Goal: Task Accomplishment & Management: Manage account settings

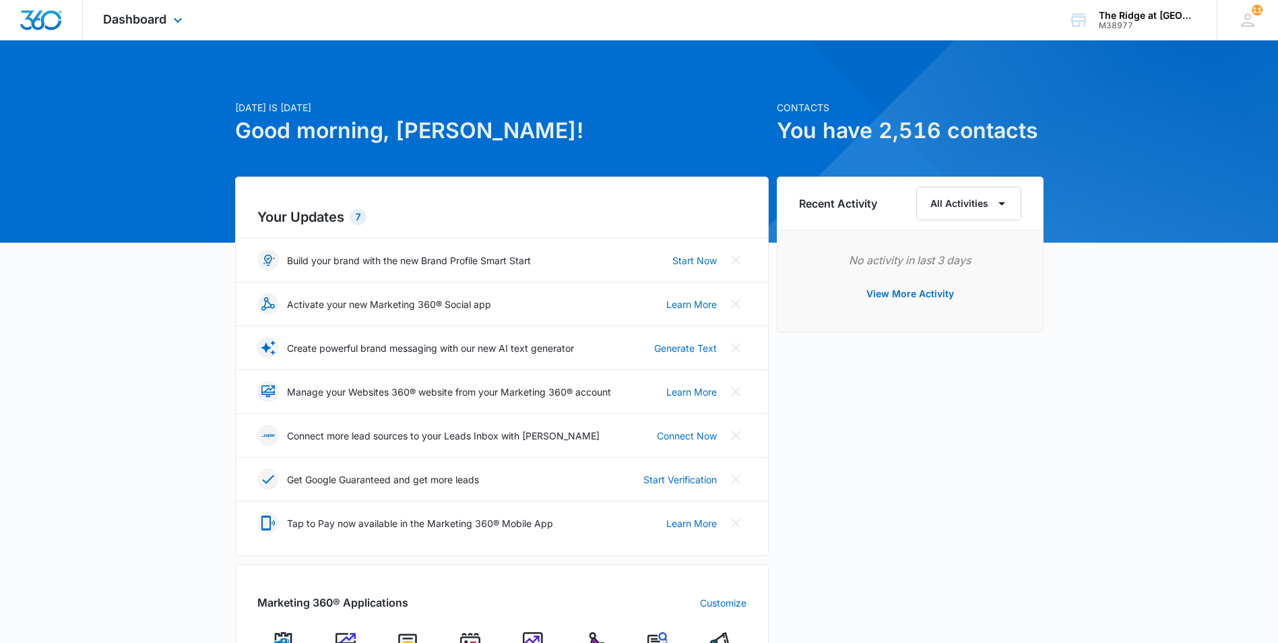
click at [156, 32] on div "Dashboard Apps Reputation Websites Forms CRM Email Social Content Ads Intellige…" at bounding box center [144, 20] width 123 height 40
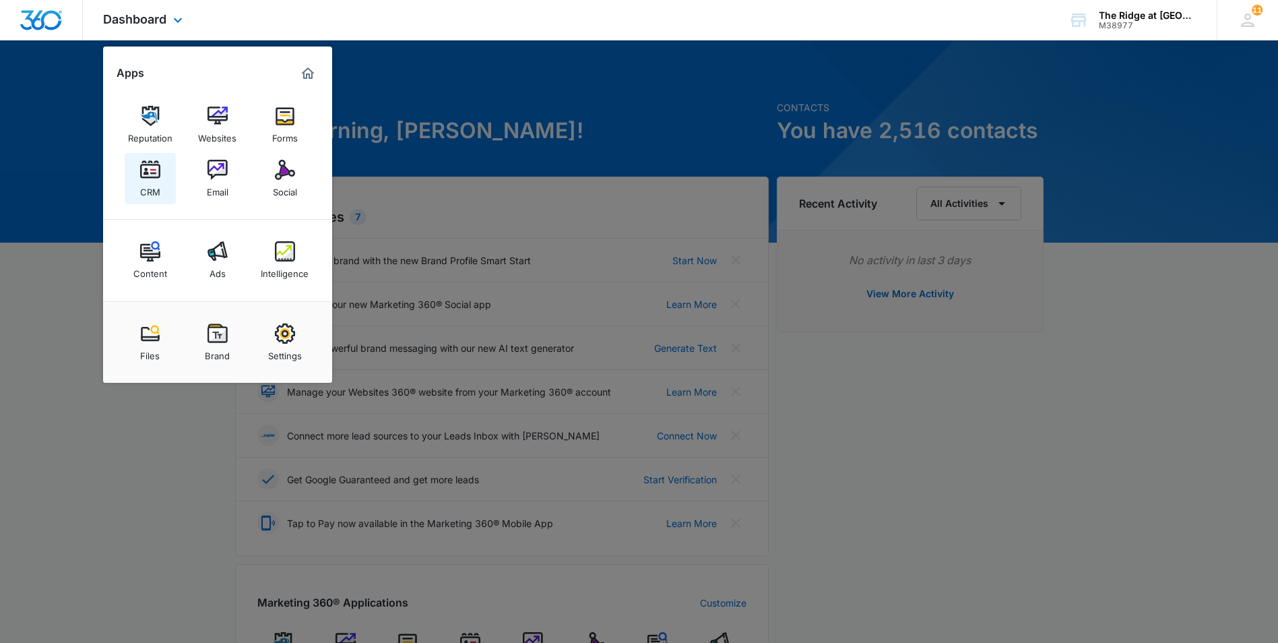
click at [160, 171] on img at bounding box center [150, 170] width 20 height 20
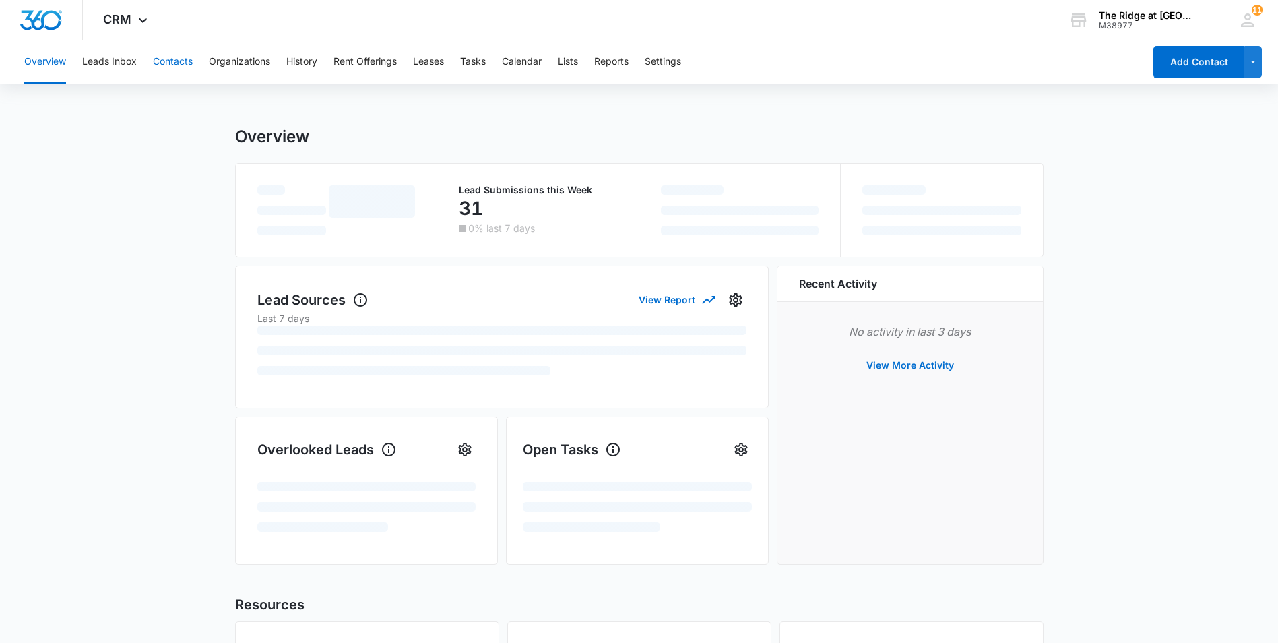
click at [172, 61] on button "Contacts" at bounding box center [173, 61] width 40 height 43
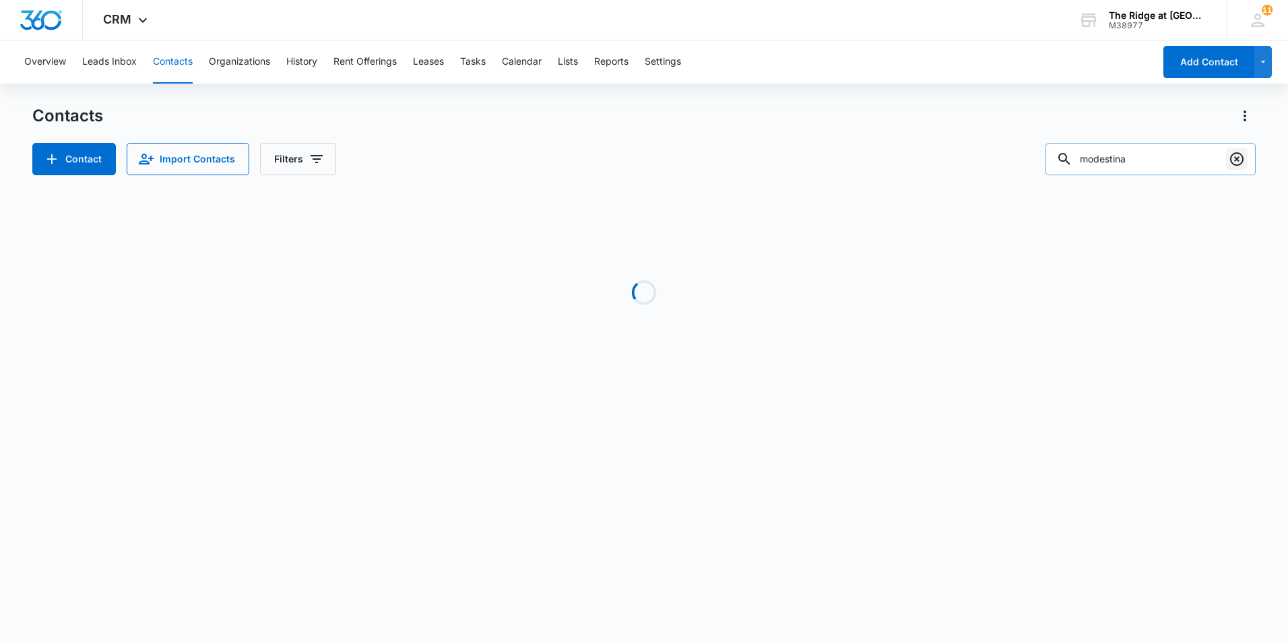
click at [1239, 162] on icon "Clear" at bounding box center [1237, 159] width 16 height 16
type input "[PERSON_NAME]"
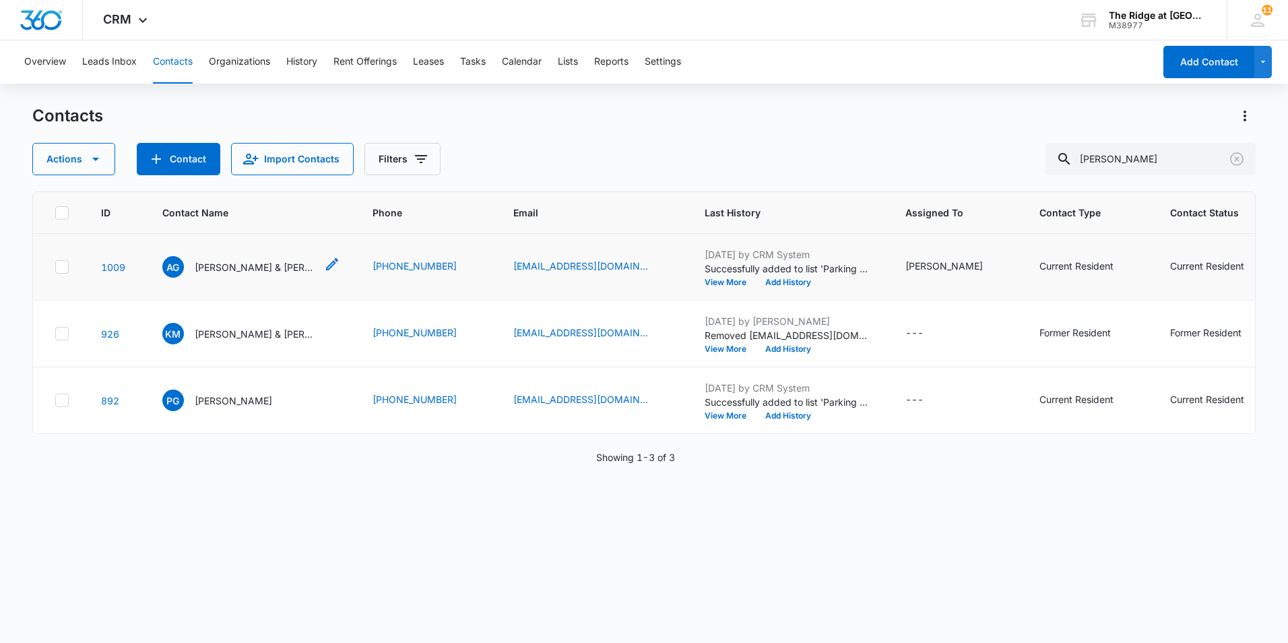
click at [243, 261] on p "[PERSON_NAME] & [PERSON_NAME] [PERSON_NAME]" at bounding box center [255, 267] width 121 height 14
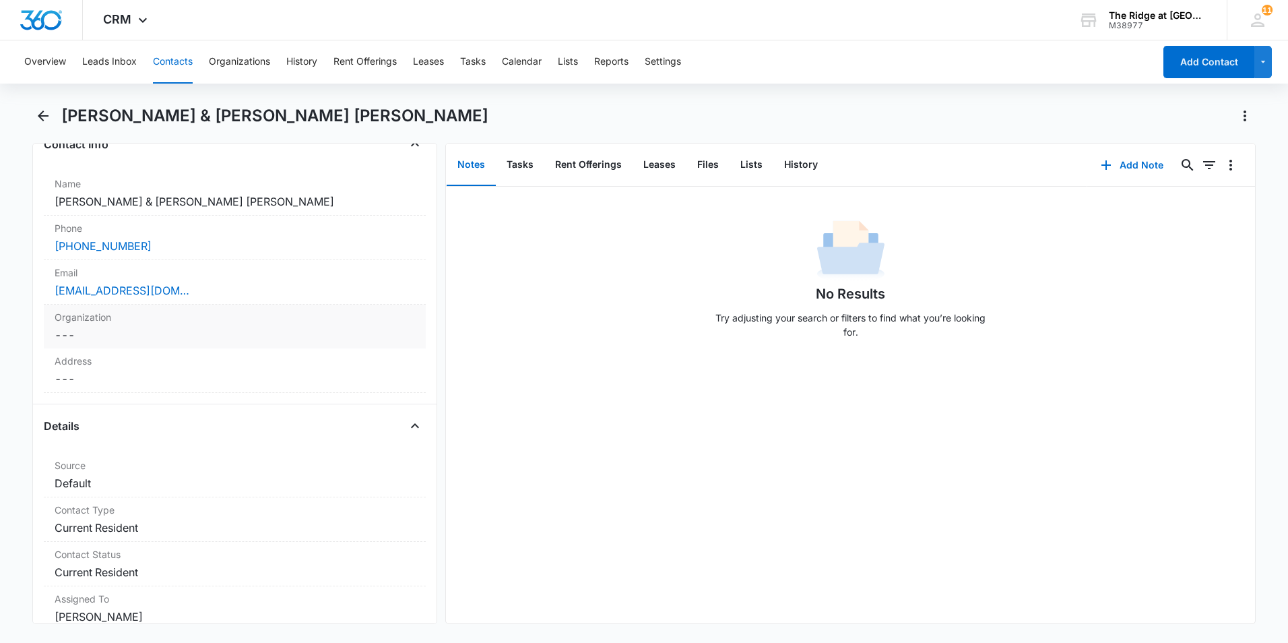
scroll to position [404, 0]
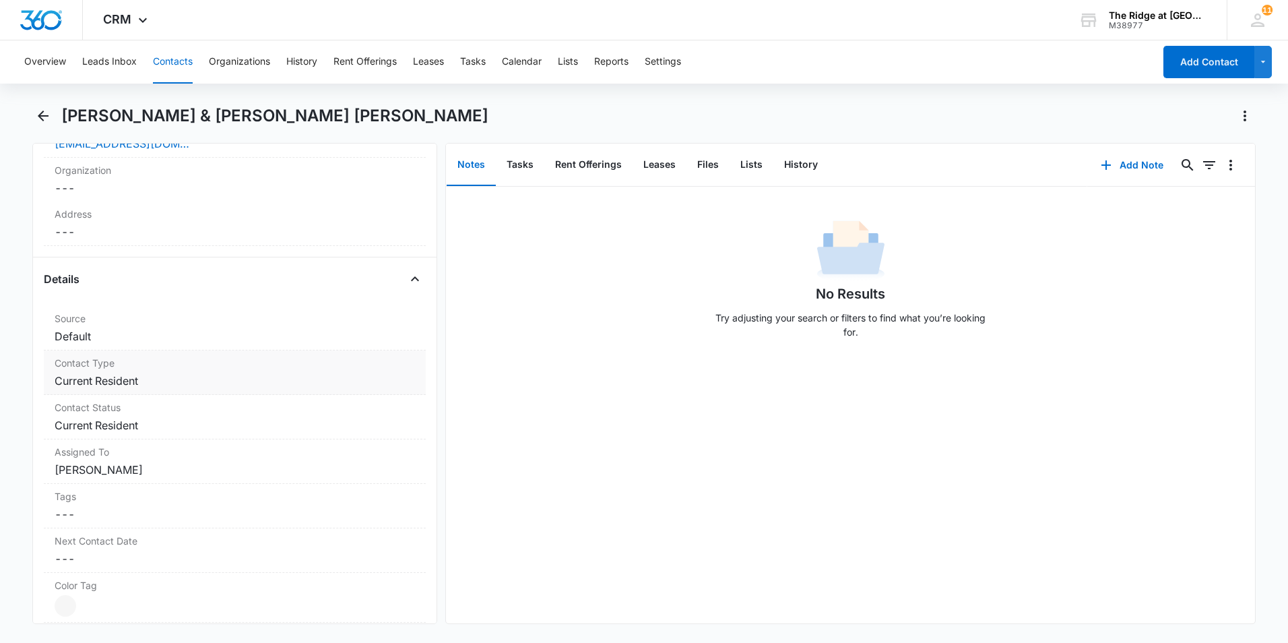
click at [264, 356] on label "Contact Type" at bounding box center [235, 363] width 360 height 14
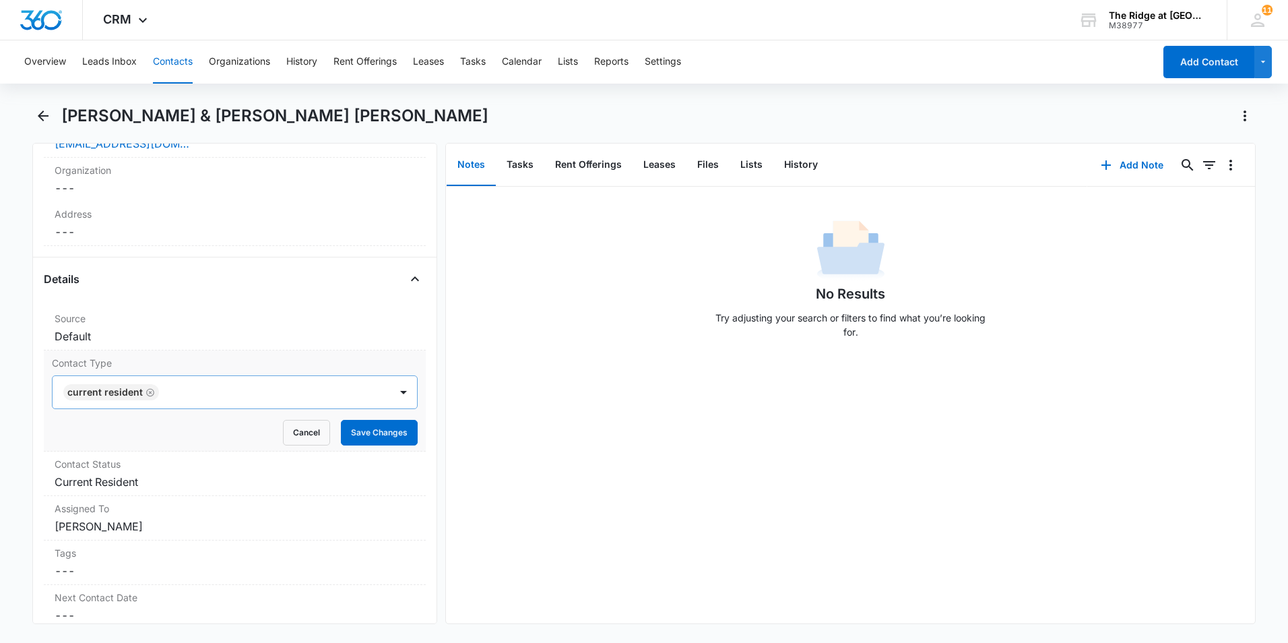
click at [286, 383] on div at bounding box center [268, 392] width 210 height 19
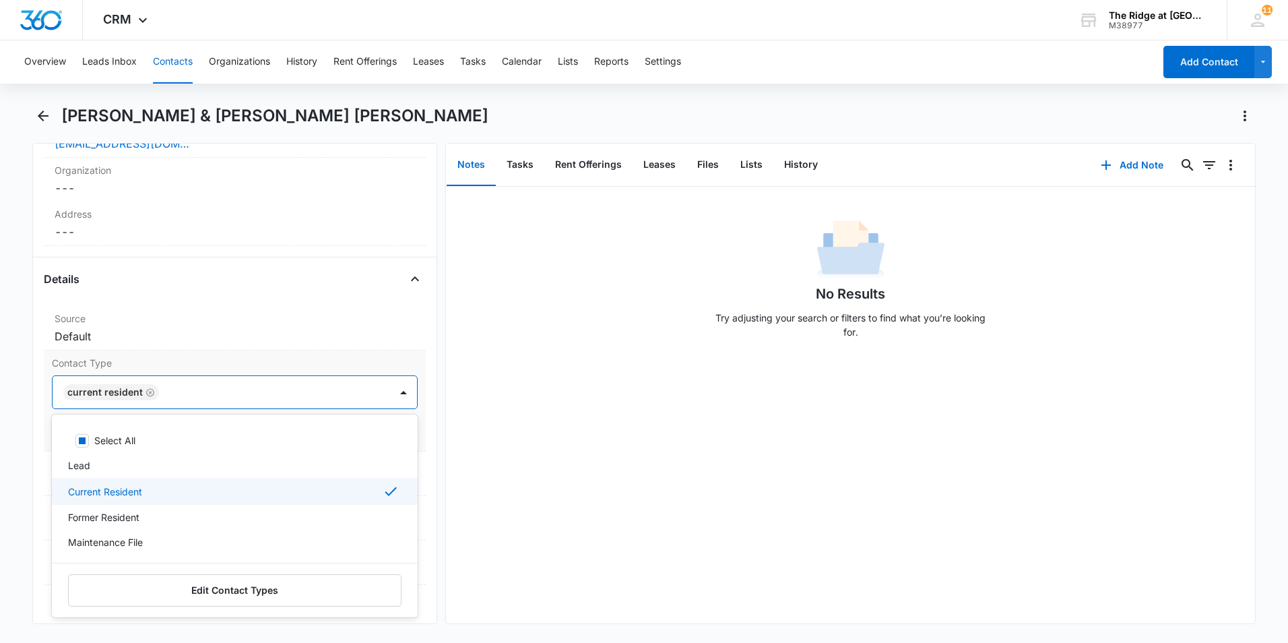
click at [274, 483] on div "Current Resident" at bounding box center [233, 491] width 331 height 16
click at [170, 503] on div "Former Resident" at bounding box center [235, 515] width 366 height 25
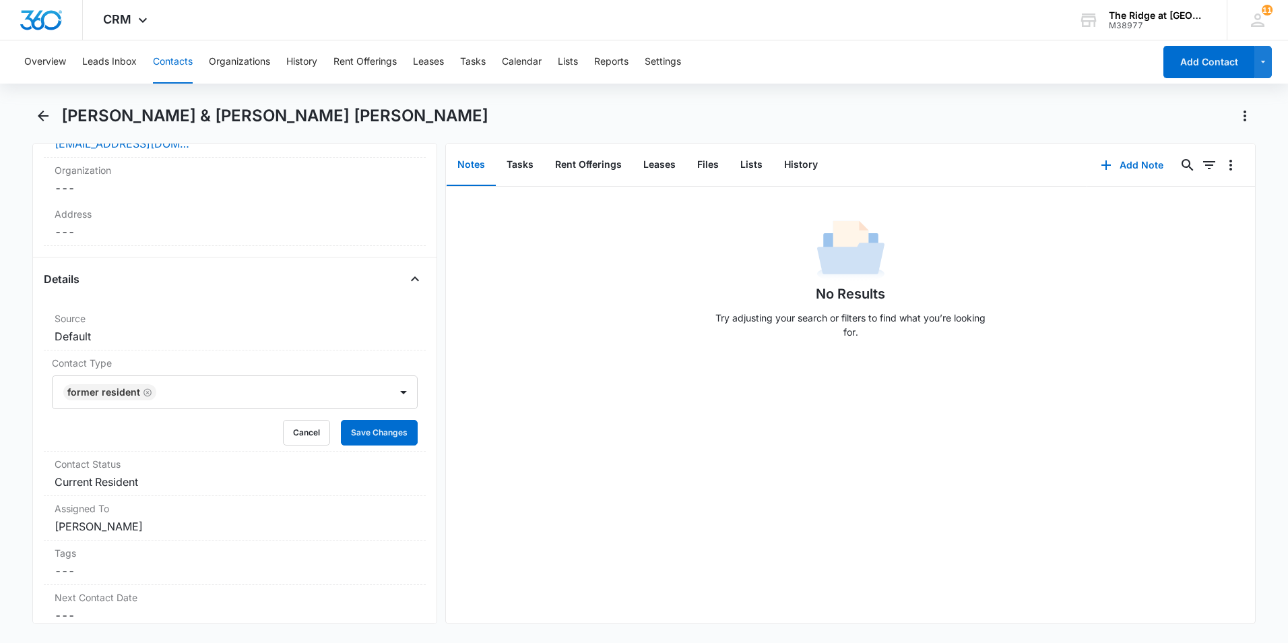
click at [561, 424] on div "No Results Try adjusting your search or filters to find what you’re looking for." at bounding box center [850, 405] width 809 height 437
click at [387, 420] on button "Save Changes" at bounding box center [379, 433] width 77 height 26
click at [254, 474] on dd "Cancel Save Changes Current Resident" at bounding box center [235, 482] width 360 height 16
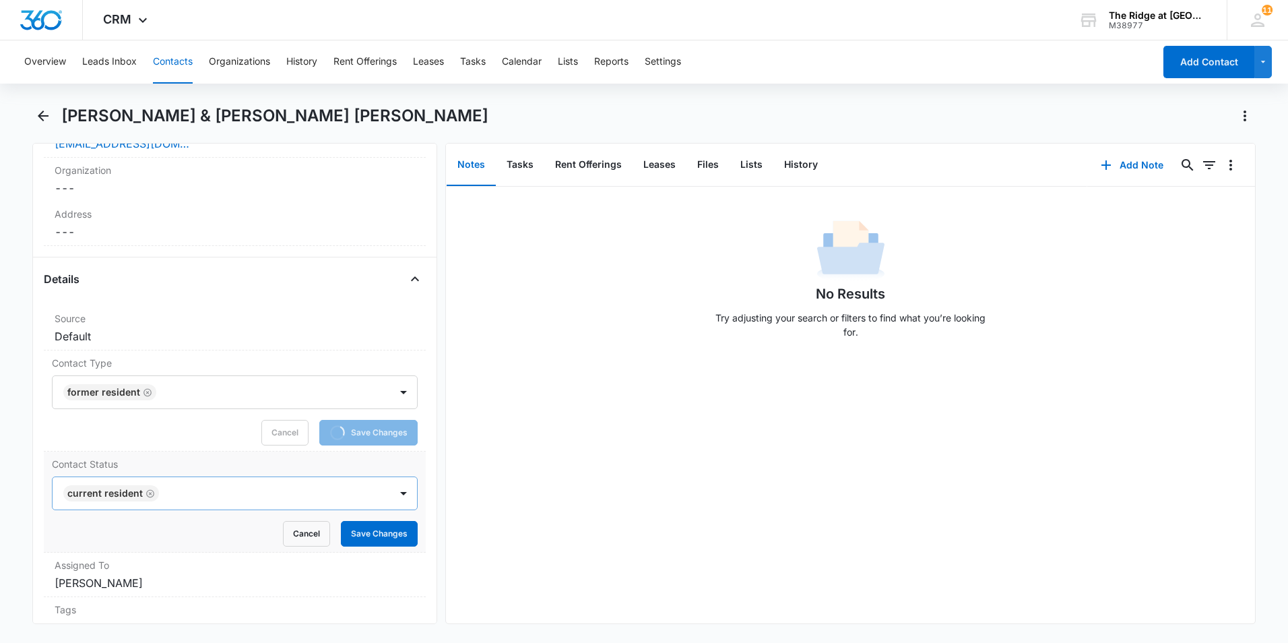
click at [163, 485] on input "text" at bounding box center [164, 493] width 3 height 16
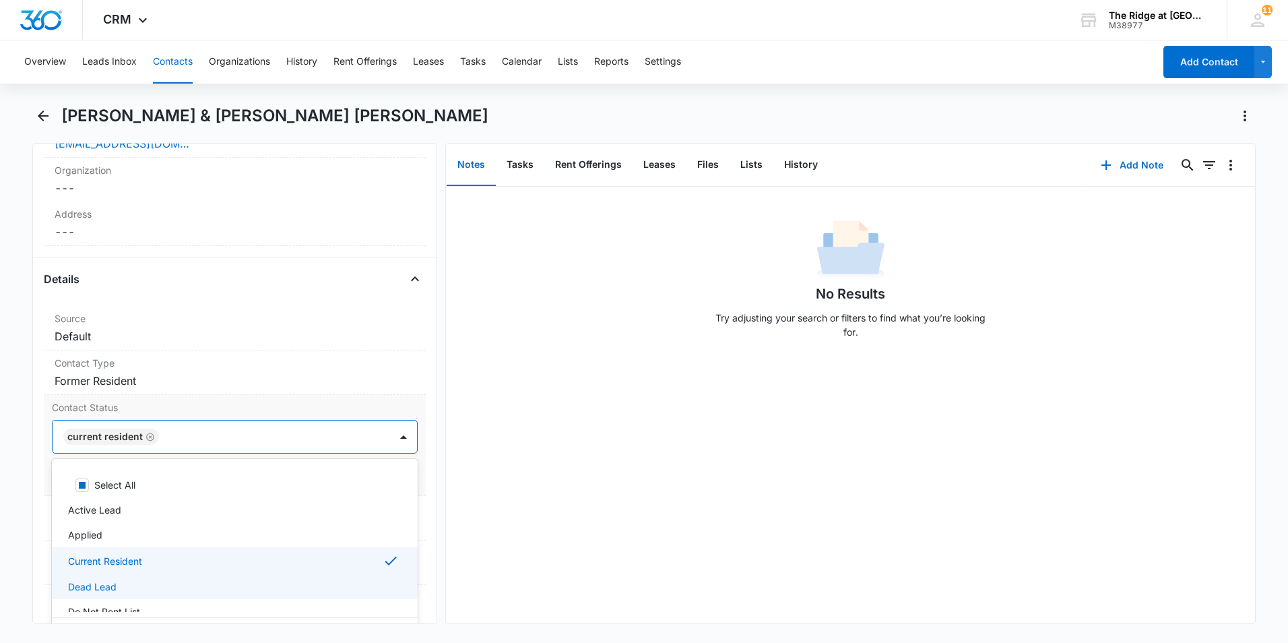
click at [141, 604] on div "Do Not Rent List" at bounding box center [233, 611] width 331 height 14
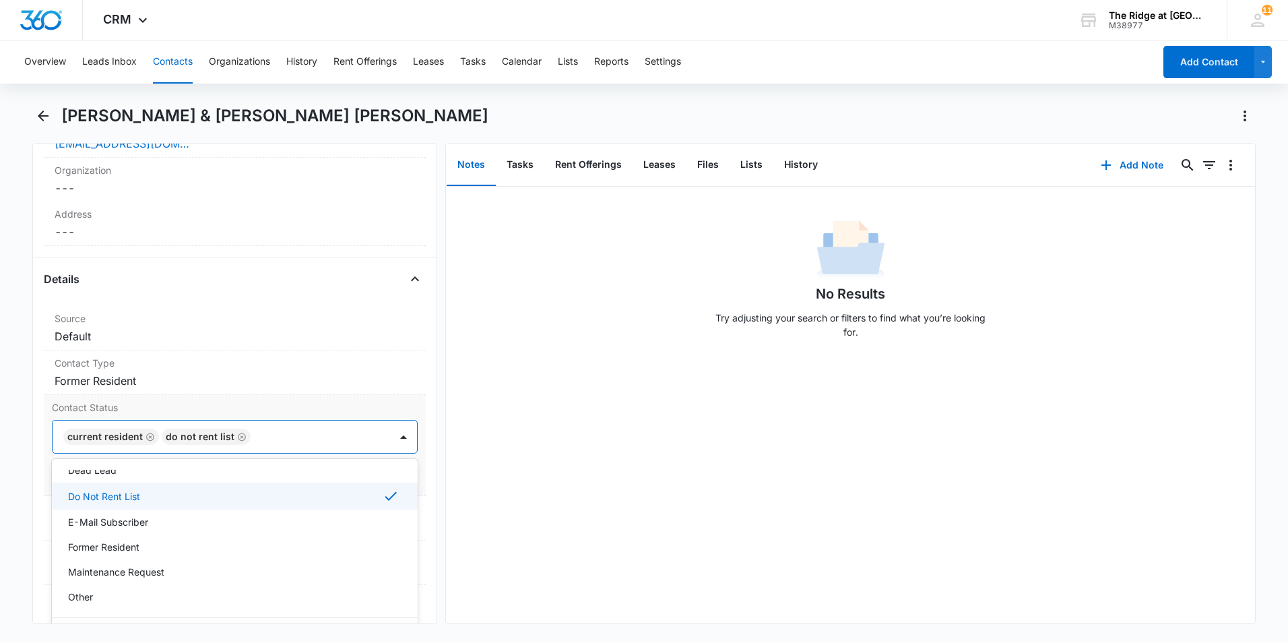
click at [154, 488] on div "Do Not Rent List" at bounding box center [233, 496] width 331 height 16
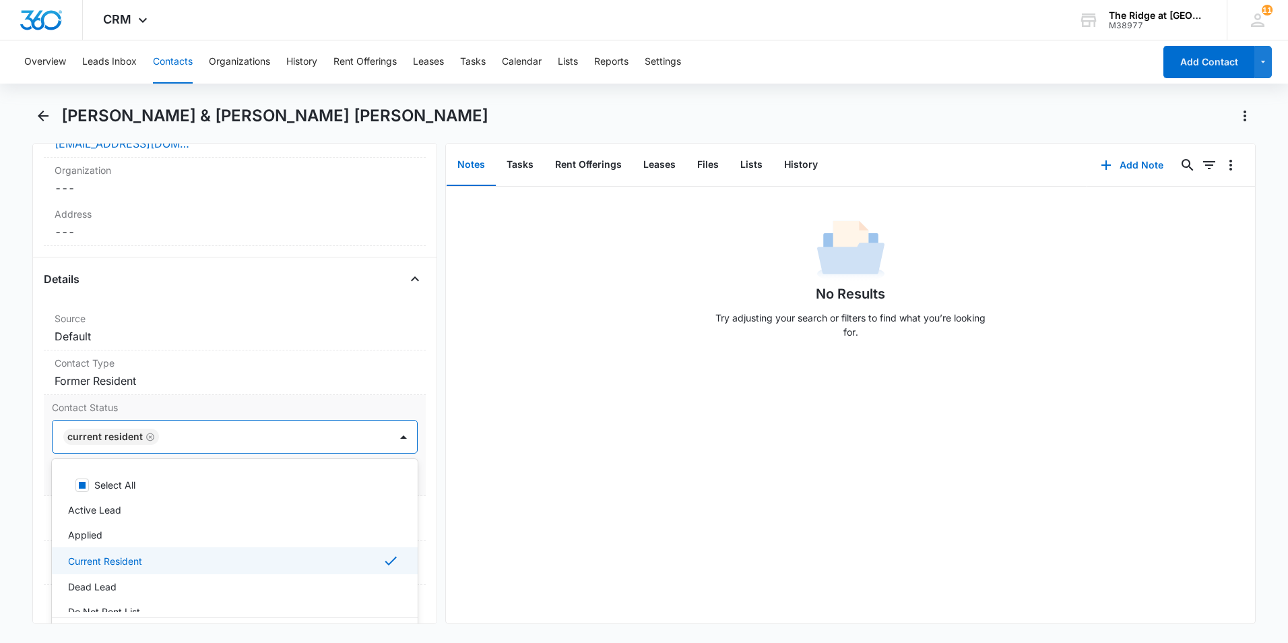
click at [163, 552] on div "Current Resident" at bounding box center [233, 560] width 331 height 16
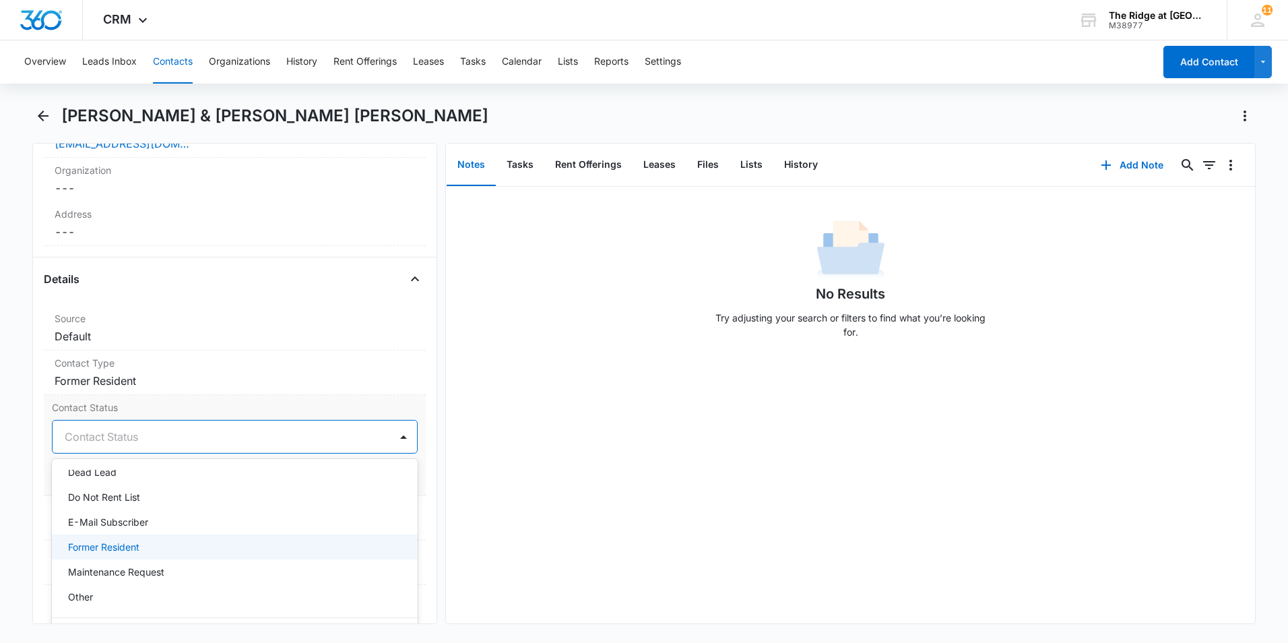
click at [162, 540] on div "Former Resident" at bounding box center [233, 547] width 331 height 14
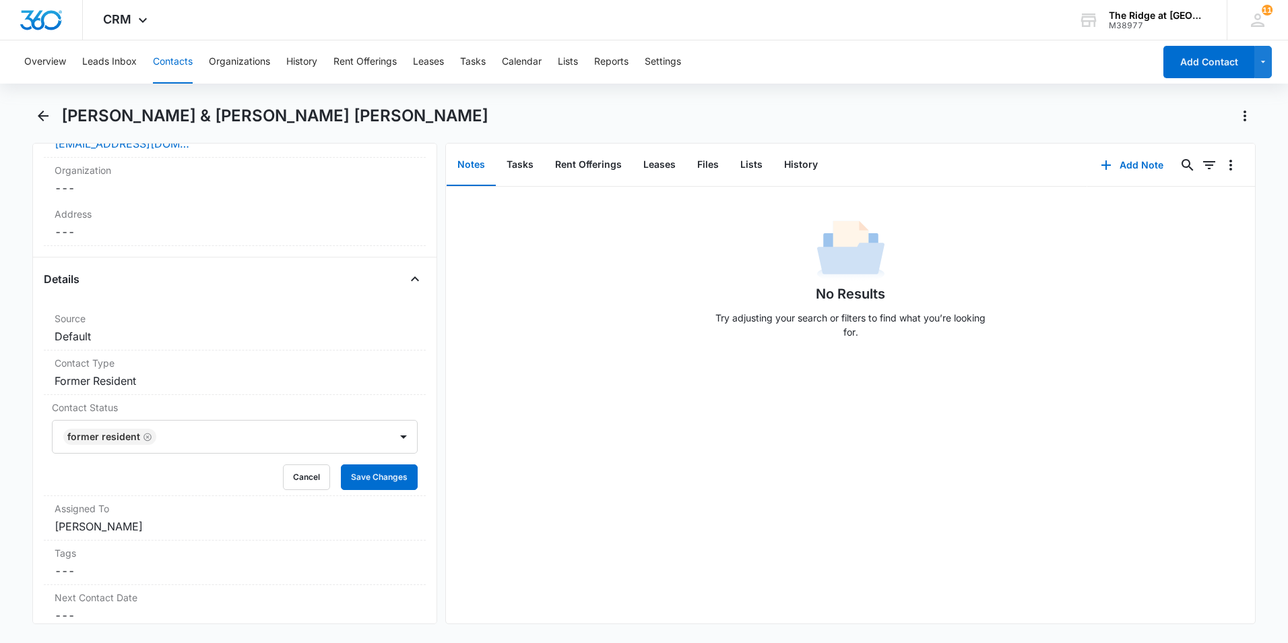
click at [524, 421] on div "No Results Try adjusting your search or filters to find what you’re looking for." at bounding box center [850, 405] width 809 height 437
click at [358, 464] on button "Save Changes" at bounding box center [379, 477] width 77 height 26
